Goal: Transaction & Acquisition: Purchase product/service

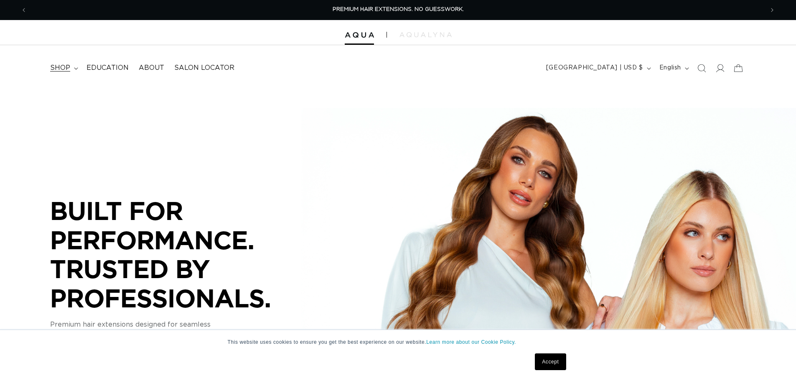
click at [68, 66] on span "shop" at bounding box center [60, 67] width 20 height 9
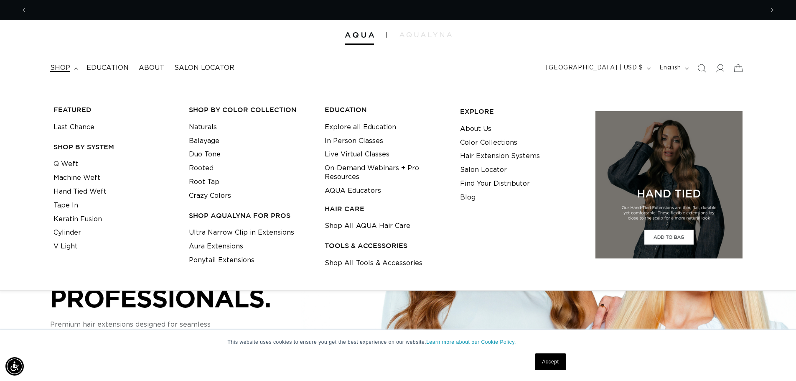
scroll to position [0, 736]
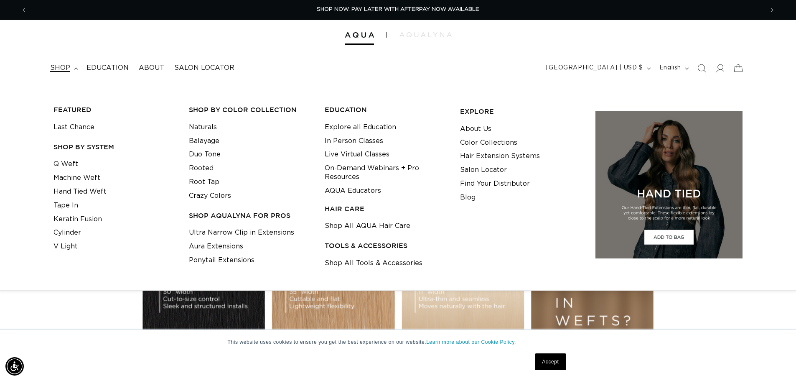
click at [72, 206] on link "Tape In" at bounding box center [65, 205] width 25 height 14
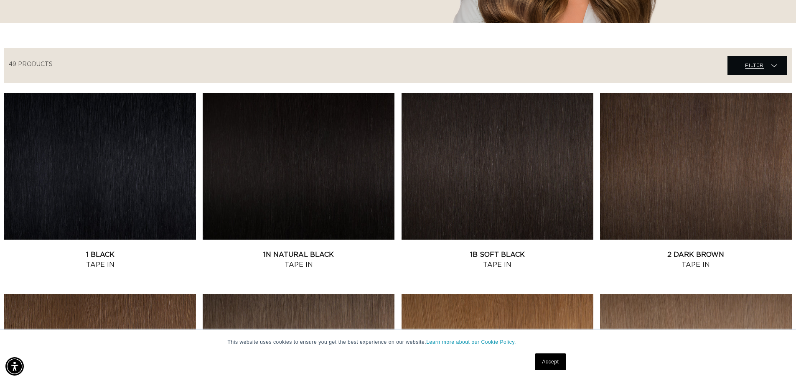
scroll to position [0, 1473]
click at [759, 64] on span "Filter" at bounding box center [754, 65] width 19 height 16
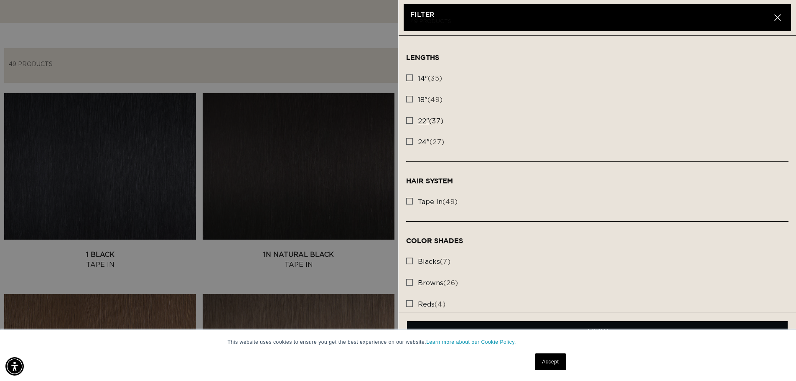
click at [411, 123] on icon at bounding box center [409, 120] width 7 height 7
click at [411, 122] on input "22" (37) 22" (37 products)" at bounding box center [409, 118] width 7 height 7
checkbox input "true"
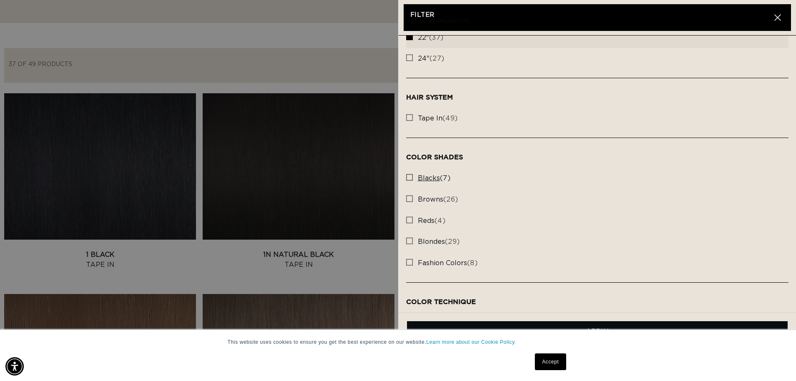
scroll to position [125, 0]
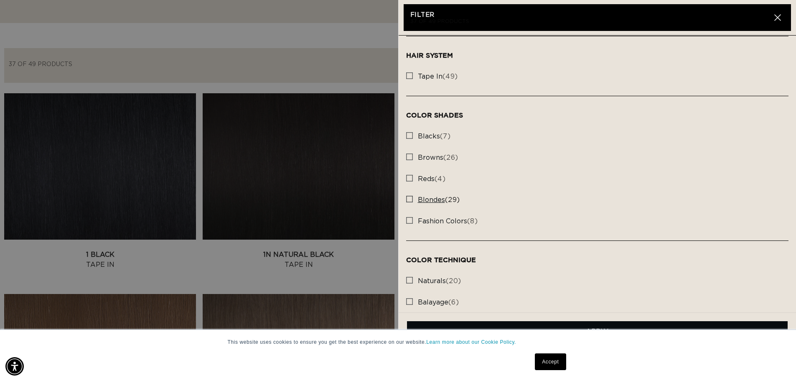
click at [410, 199] on rect at bounding box center [409, 199] width 6 height 6
click at [410, 199] on input "blondes (29) blondes (29 products)" at bounding box center [409, 196] width 7 height 7
checkbox input "true"
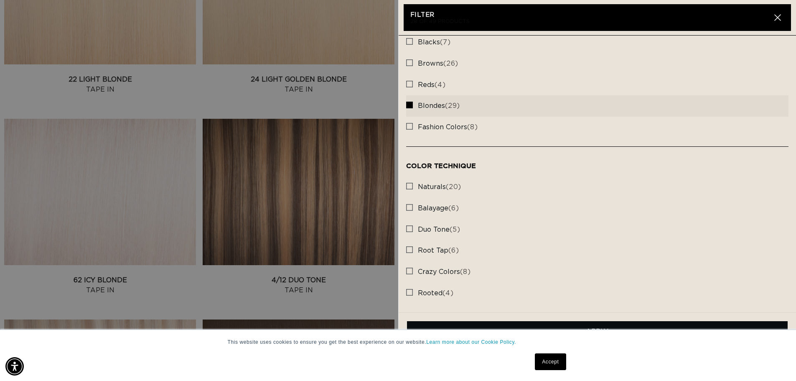
scroll to position [627, 0]
click at [556, 361] on link "Accept" at bounding box center [550, 361] width 31 height 17
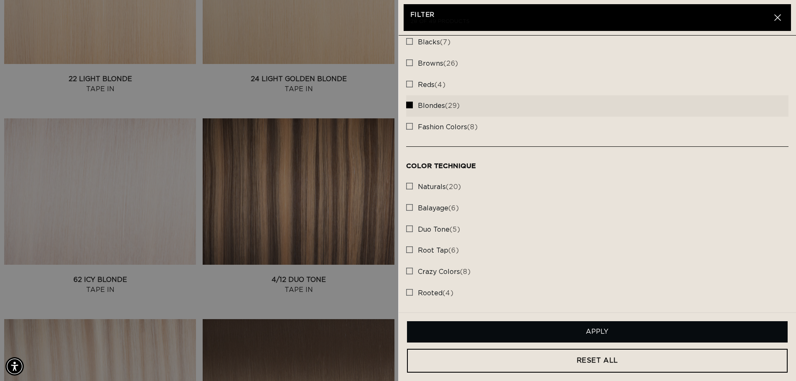
click at [561, 338] on button "Apply" at bounding box center [597, 331] width 381 height 21
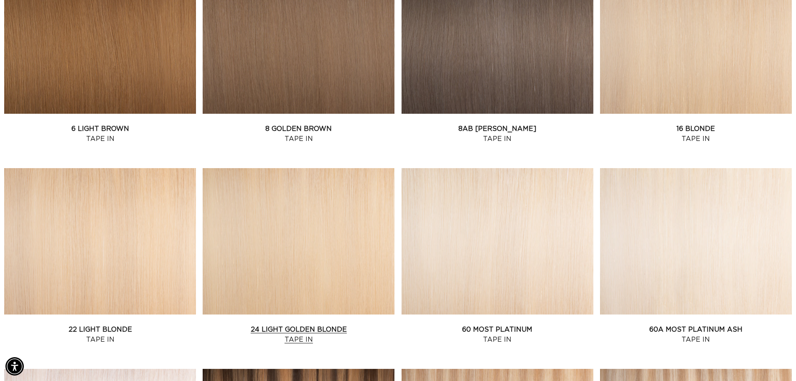
scroll to position [0, 0]
click at [694, 324] on link "60A Most Platinum Ash Tape In" at bounding box center [696, 334] width 192 height 20
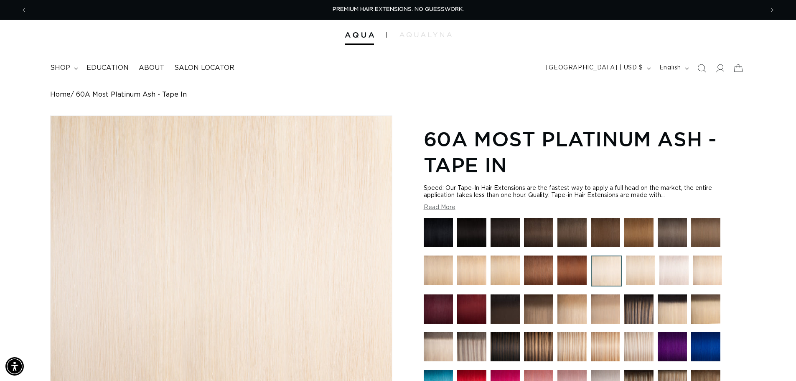
click at [674, 275] on img at bounding box center [673, 269] width 29 height 29
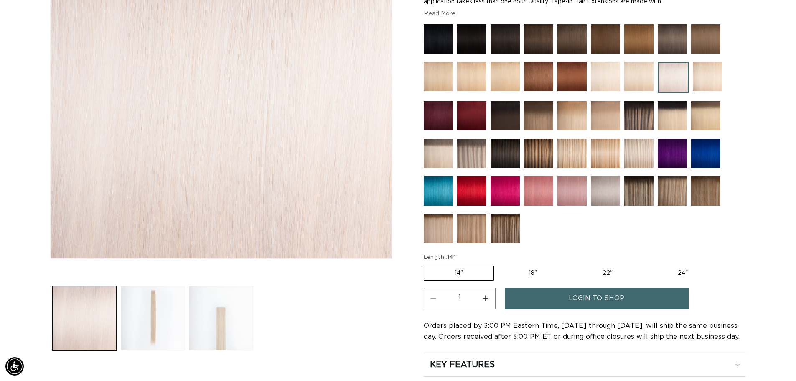
scroll to position [0, 736]
click at [155, 298] on button "Load image 2 in gallery view" at bounding box center [153, 318] width 64 height 64
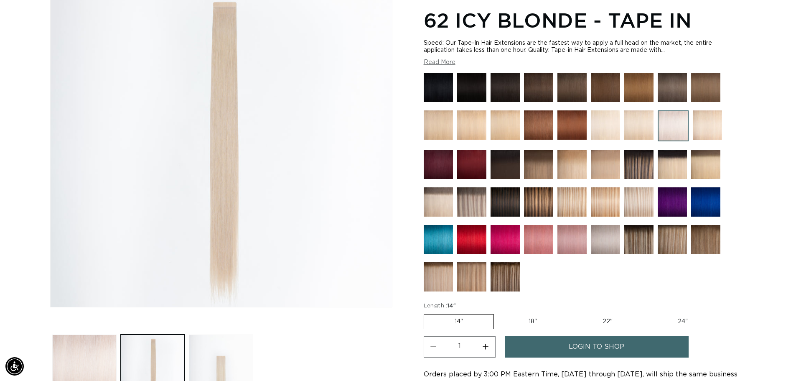
scroll to position [115, 0]
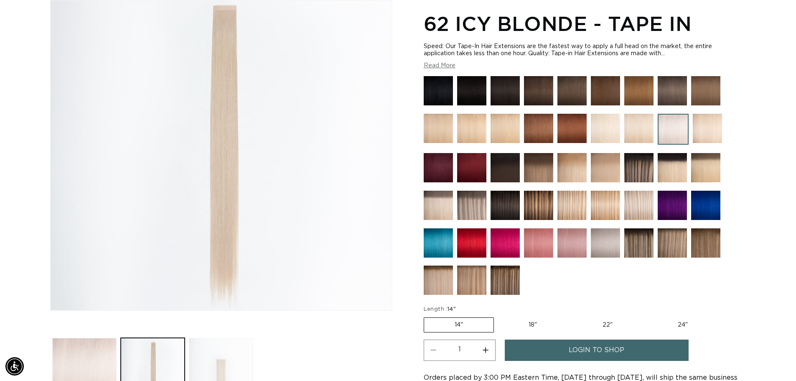
click at [225, 373] on button "Load image 3 in gallery view" at bounding box center [221, 370] width 64 height 64
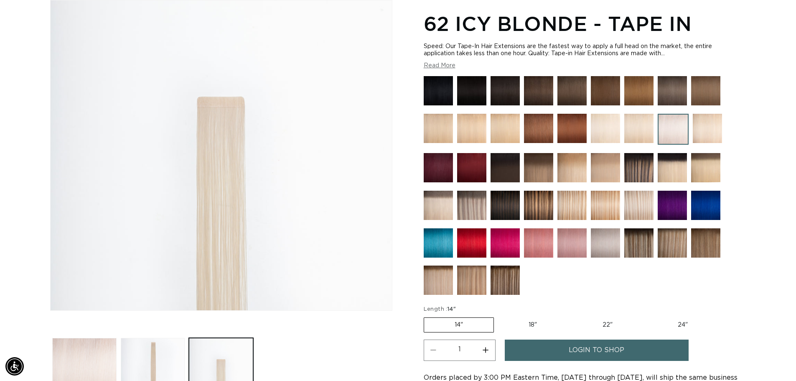
scroll to position [0, 736]
click at [609, 246] on img at bounding box center [605, 242] width 29 height 29
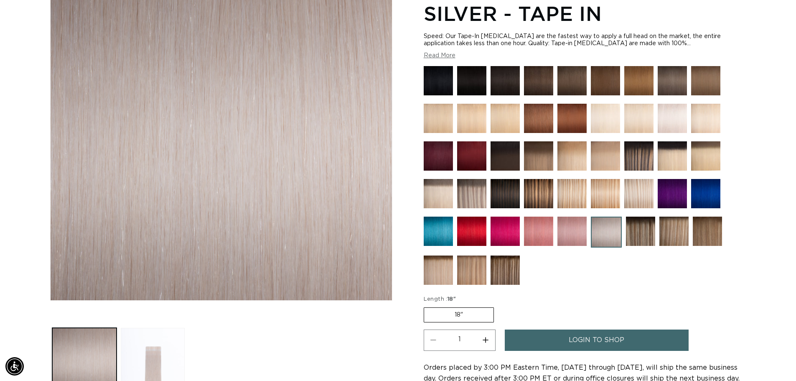
scroll to position [0, 1473]
click at [669, 122] on img at bounding box center [671, 118] width 29 height 29
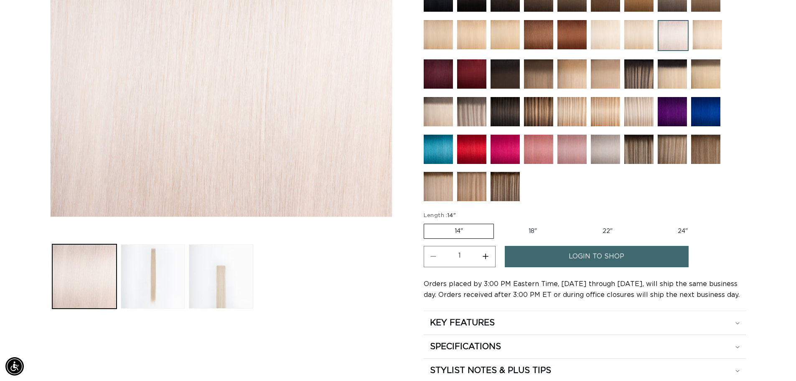
scroll to position [0, 1473]
click at [615, 230] on label "22" Variant sold out or unavailable" at bounding box center [607, 231] width 71 height 14
click at [572, 222] on input "22" Variant sold out or unavailable" at bounding box center [571, 222] width 0 height 0
radio input "true"
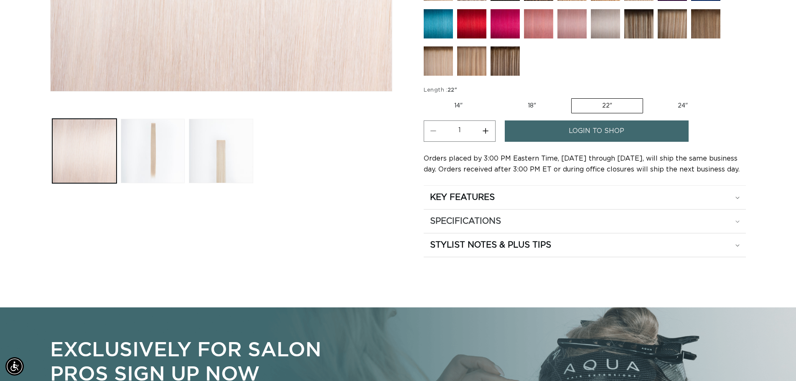
scroll to position [0, 0]
click at [600, 222] on div "SPECIFICATIONS" at bounding box center [585, 221] width 310 height 11
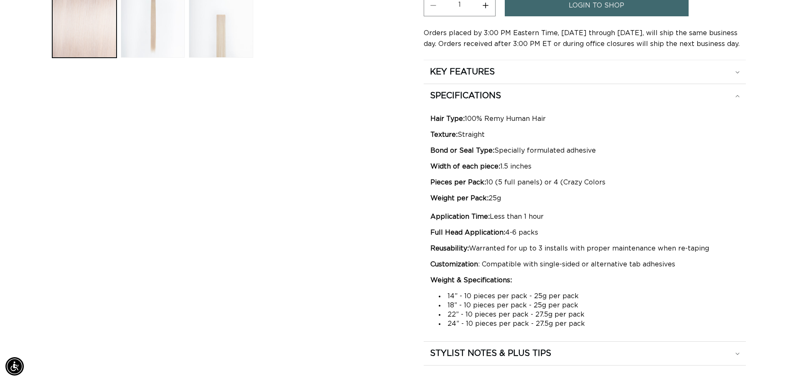
scroll to position [0, 1473]
drag, startPoint x: 483, startPoint y: 315, endPoint x: 509, endPoint y: 315, distance: 25.9
click at [509, 315] on li "22” - 10 pieces per pack - 27.5g per pack" at bounding box center [589, 314] width 300 height 9
drag, startPoint x: 467, startPoint y: 315, endPoint x: 519, endPoint y: 316, distance: 51.8
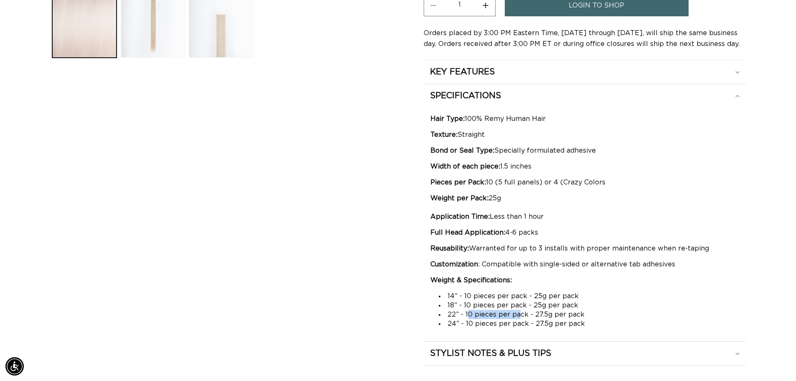
click at [519, 316] on li "22” - 10 pieces per pack - 27.5g per pack" at bounding box center [589, 314] width 300 height 9
